Goal: Task Accomplishment & Management: Manage account settings

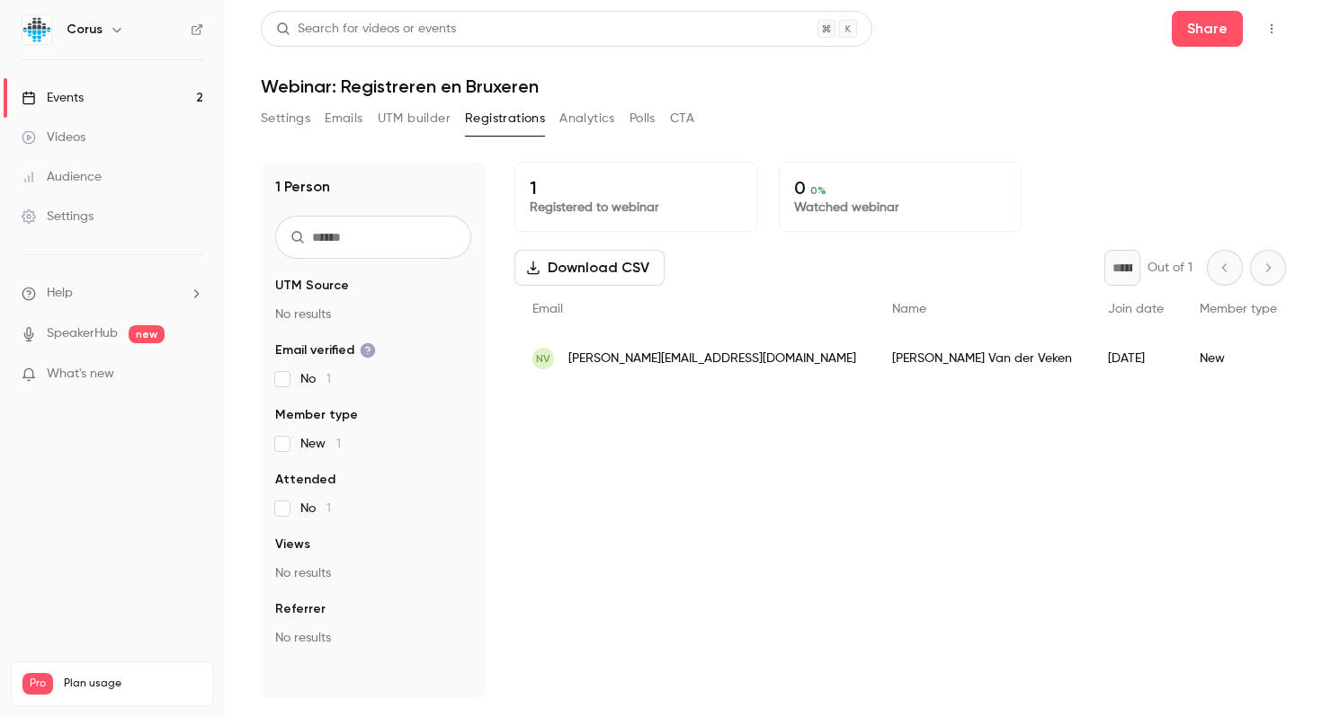
click at [88, 98] on link "Events 2" at bounding box center [112, 98] width 225 height 40
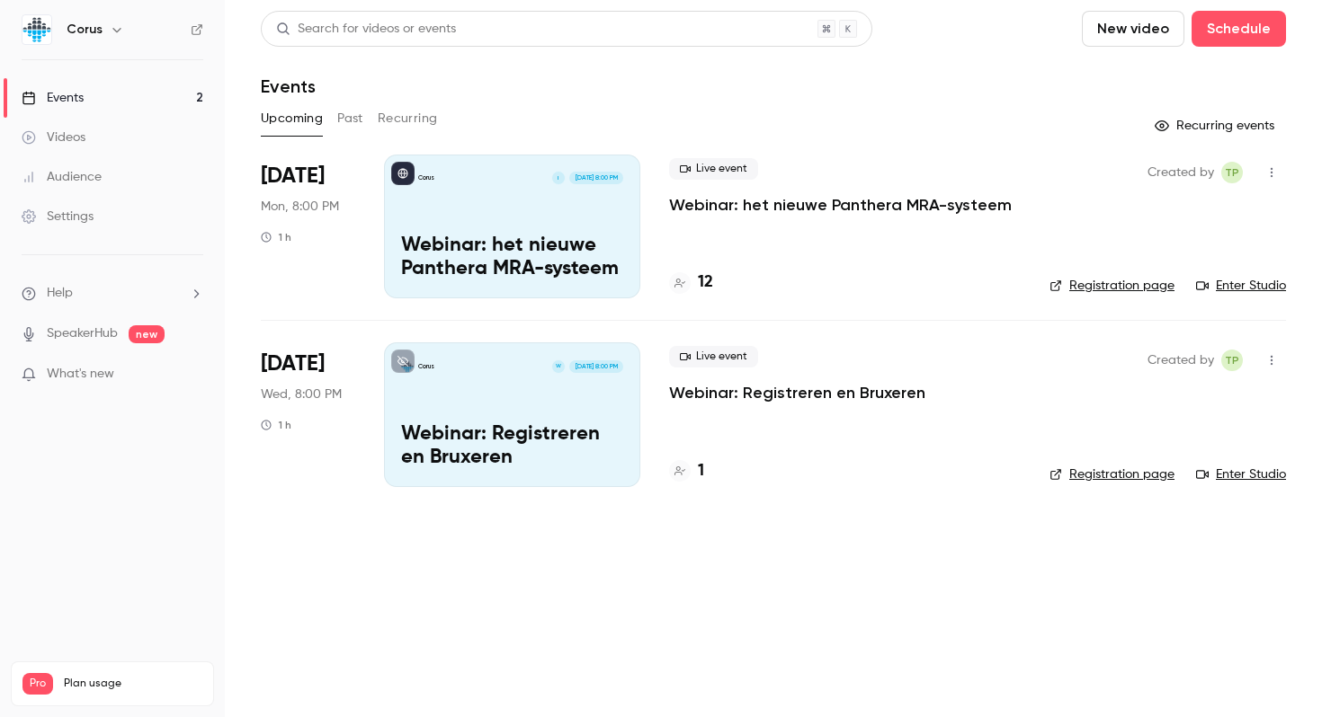
click at [719, 393] on p "Webinar: Registreren en Bruxeren" at bounding box center [797, 393] width 256 height 22
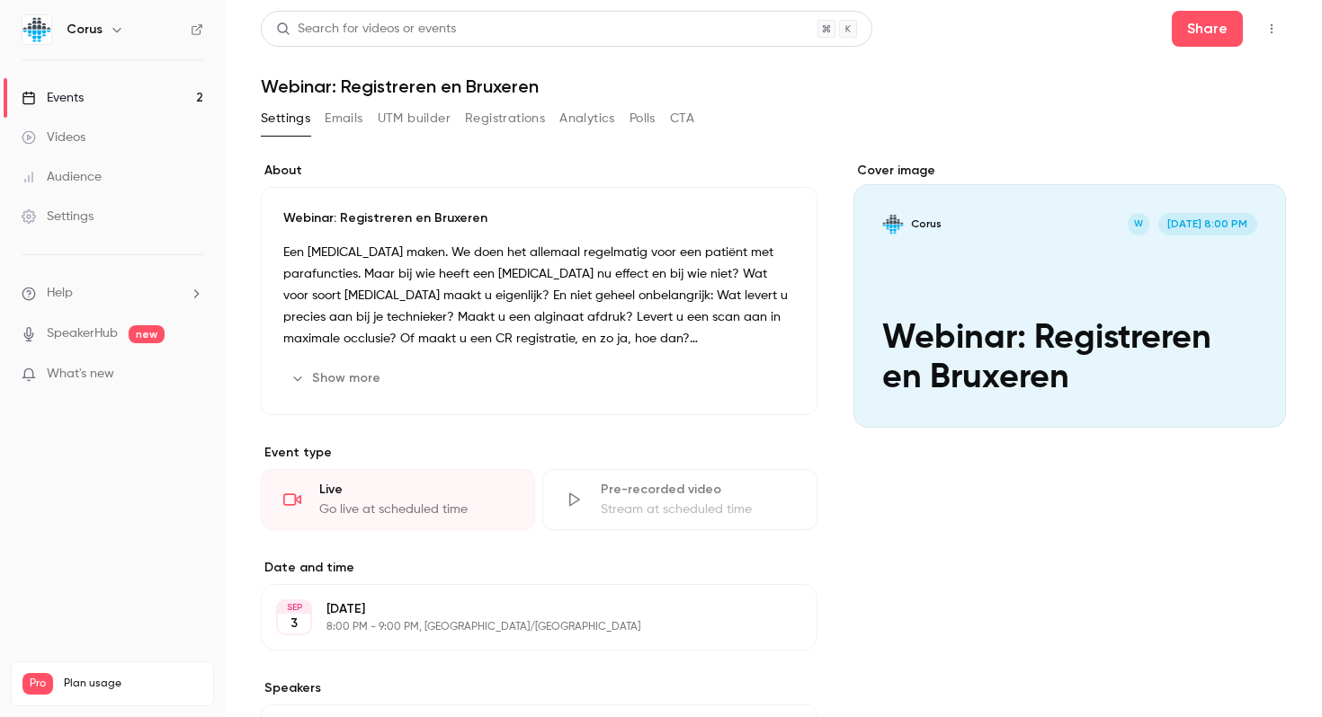
click at [155, 94] on link "Events 2" at bounding box center [112, 98] width 225 height 40
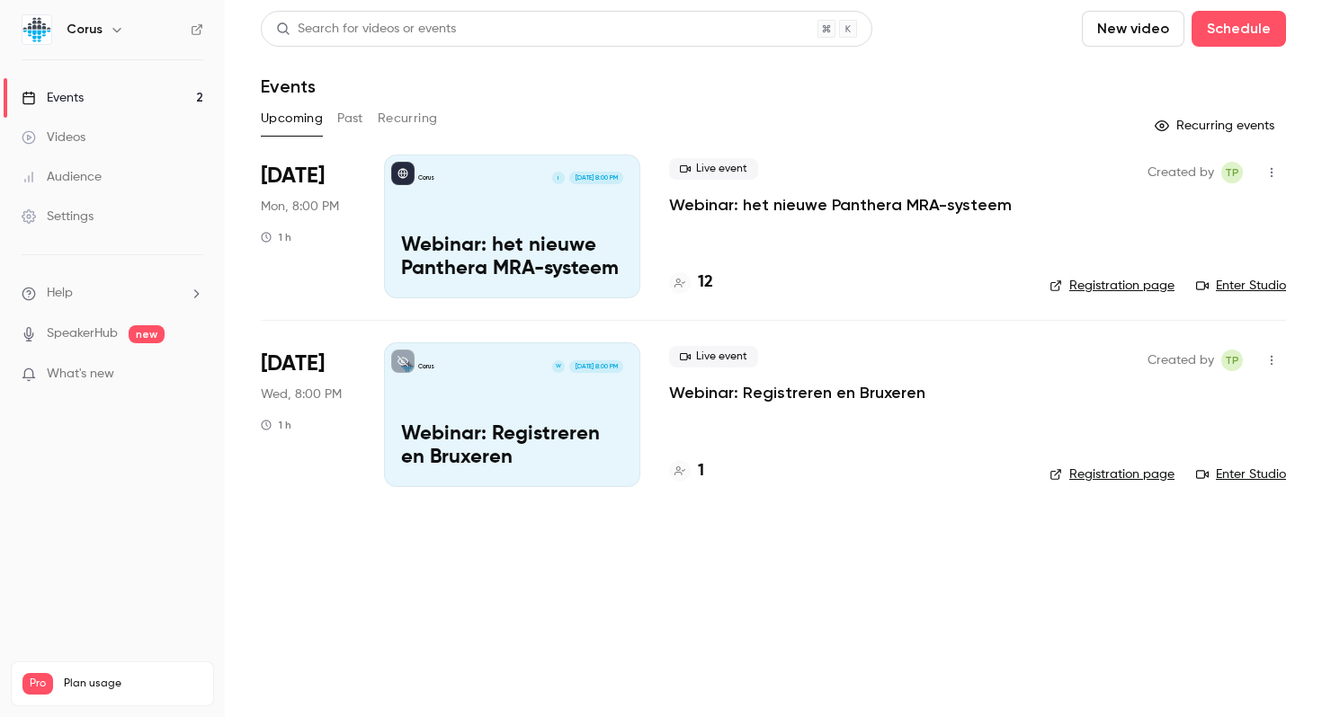
click at [783, 396] on p "Webinar: Registreren en Bruxeren" at bounding box center [797, 393] width 256 height 22
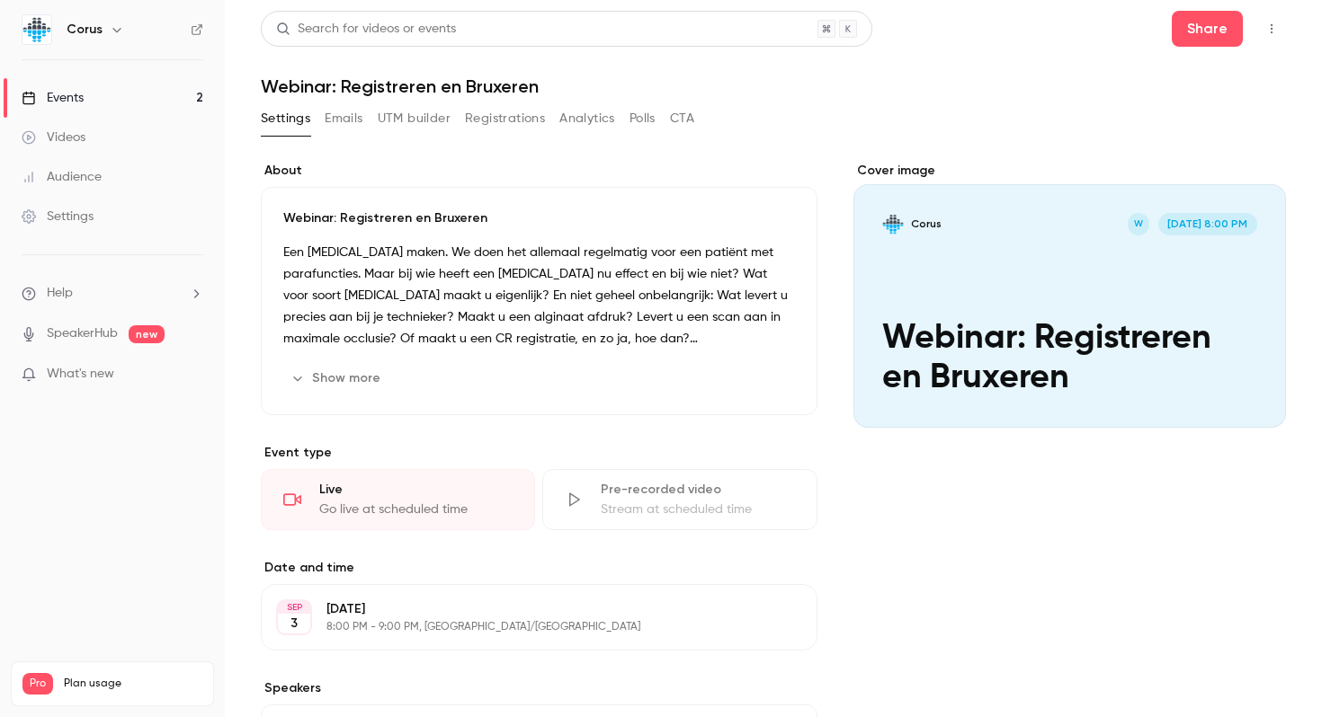
click at [334, 117] on button "Emails" at bounding box center [344, 118] width 38 height 29
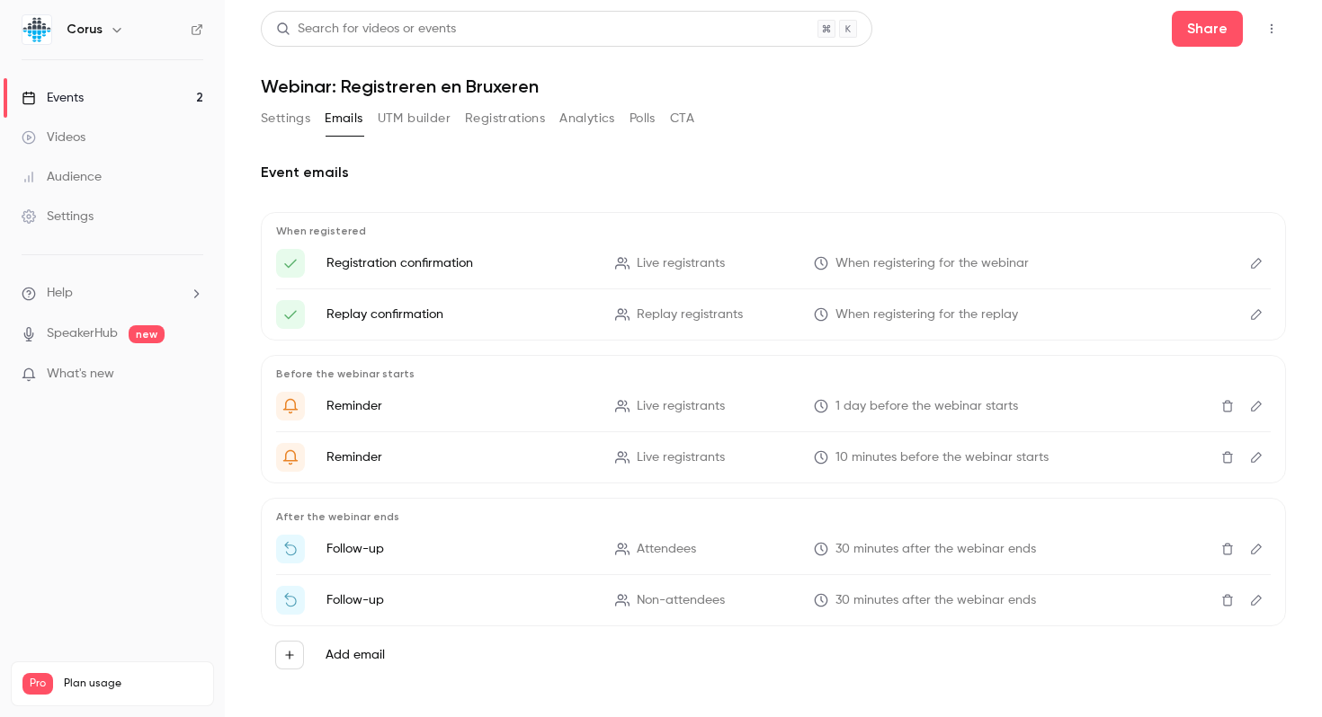
click at [292, 121] on button "Settings" at bounding box center [285, 118] width 49 height 29
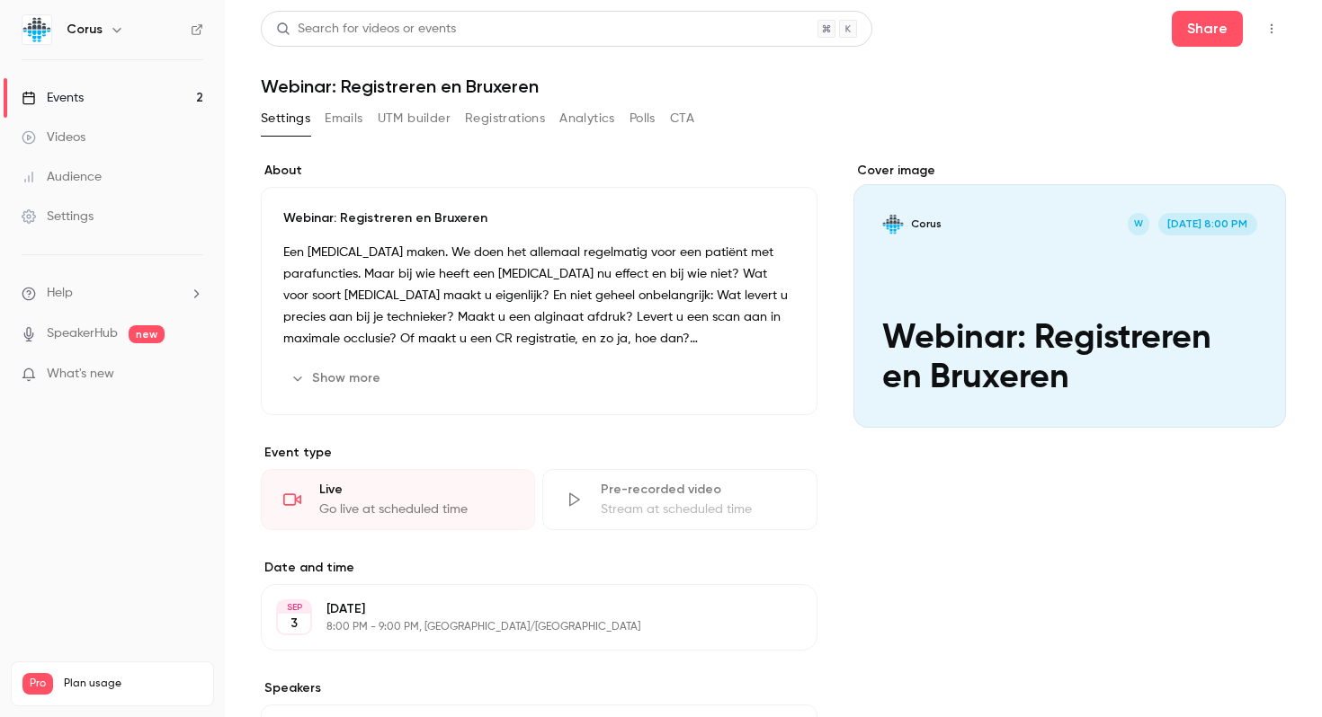
click at [492, 111] on button "Registrations" at bounding box center [505, 118] width 80 height 29
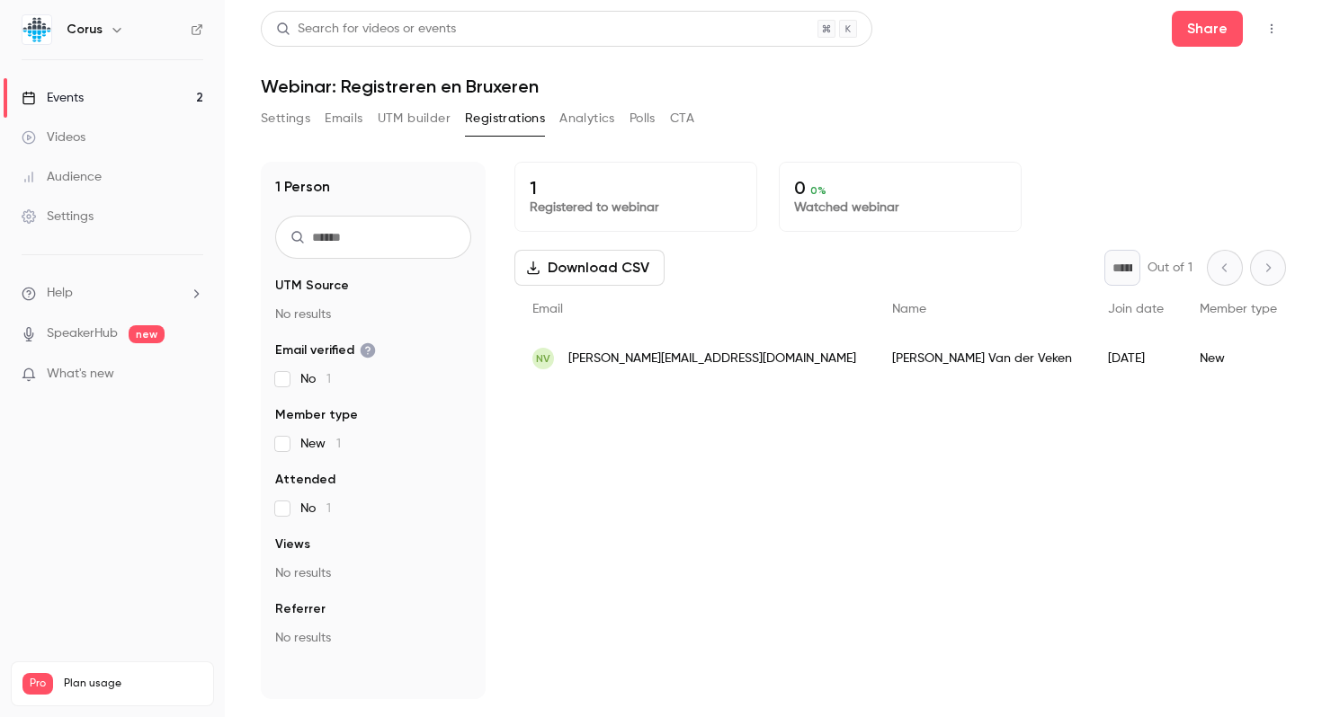
click at [283, 123] on button "Settings" at bounding box center [285, 118] width 49 height 29
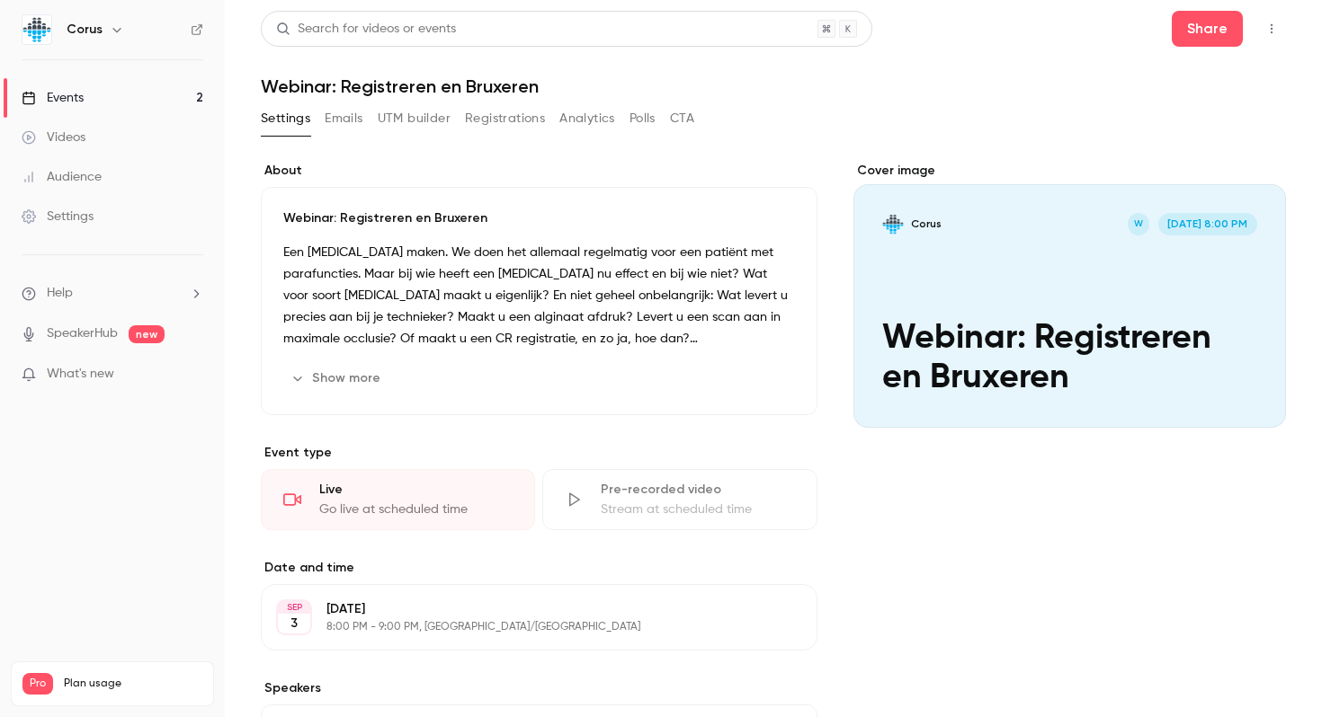
click at [482, 116] on button "Registrations" at bounding box center [505, 118] width 80 height 29
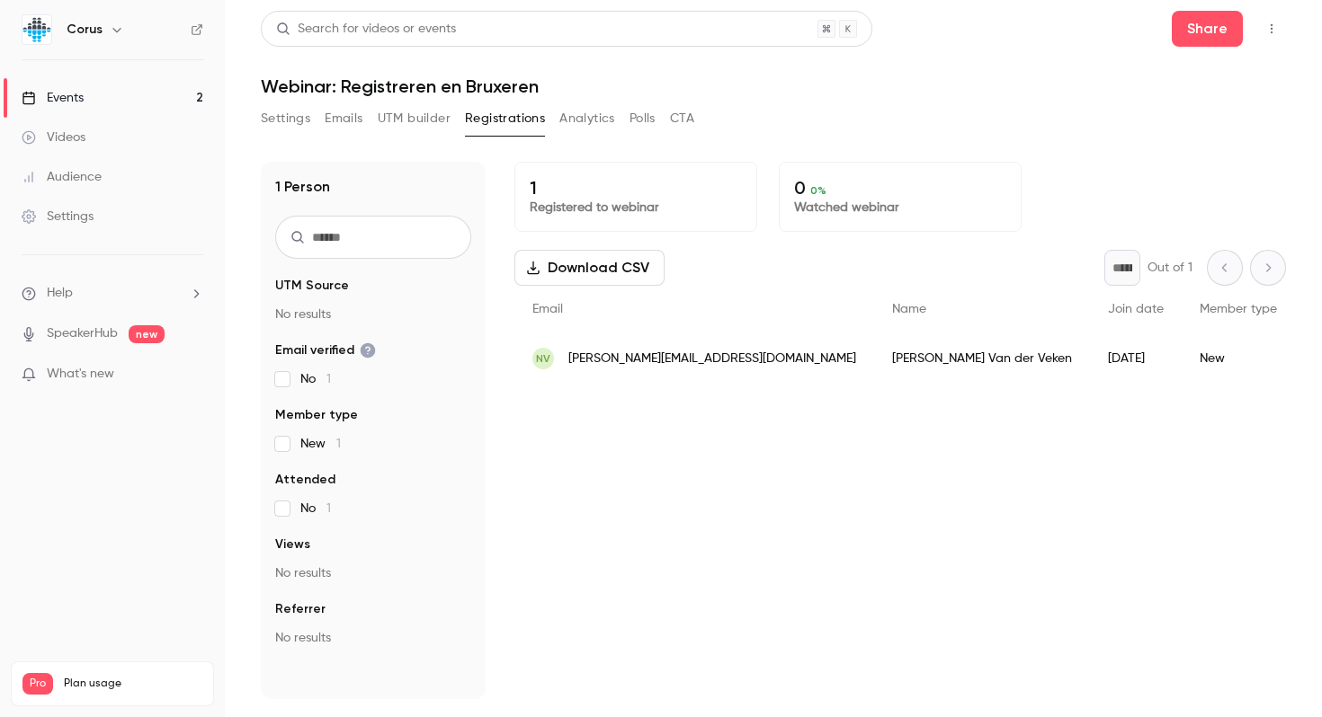
click at [664, 358] on span "[PERSON_NAME][EMAIL_ADDRESS][DOMAIN_NAME]" at bounding box center [712, 359] width 288 height 19
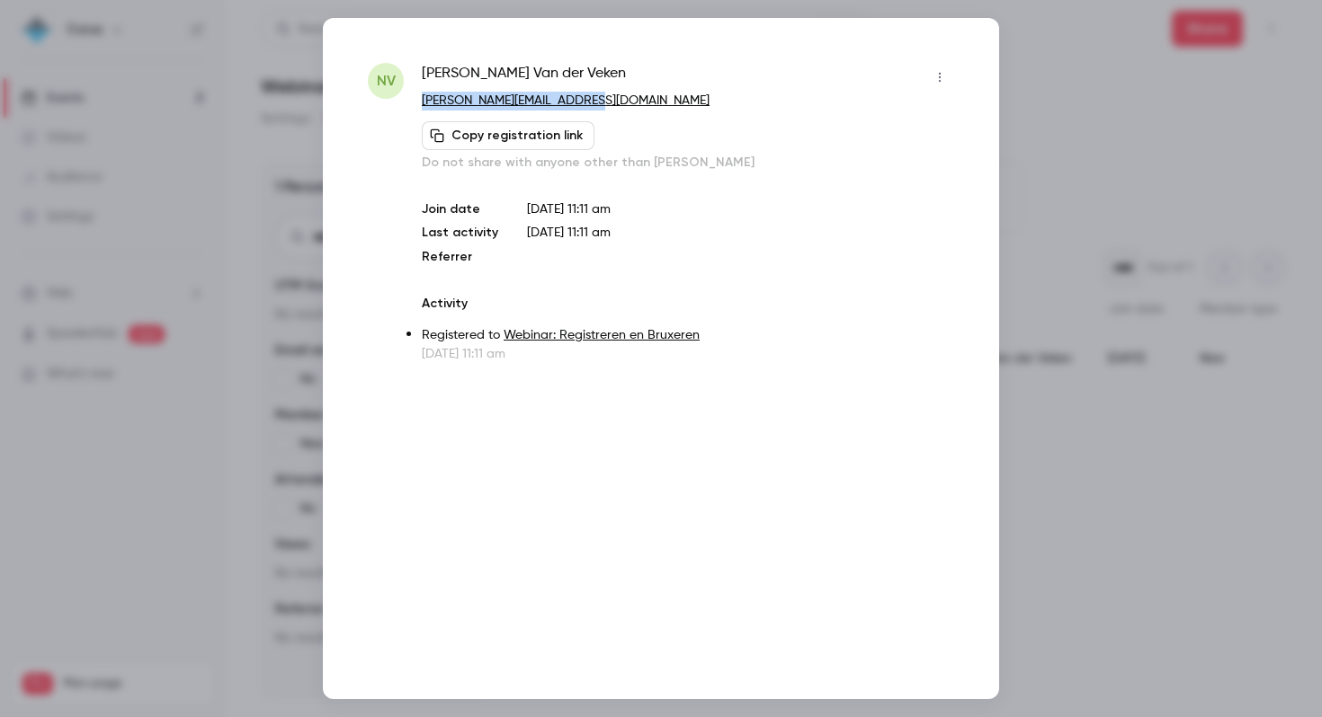
copy link "[PERSON_NAME][EMAIL_ADDRESS][DOMAIN_NAME]"
